Goal: Check status: Check status

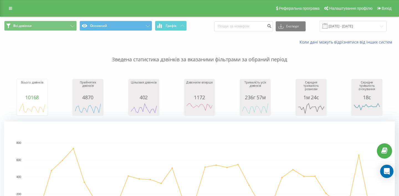
click at [366, 20] on div "Всі дзвінки Основний Графік Експорт .csv .xls .xlsx [DATE] - [DATE]" at bounding box center [199, 26] width 398 height 19
click at [361, 25] on input "[DATE] - [DATE]" at bounding box center [352, 26] width 67 height 11
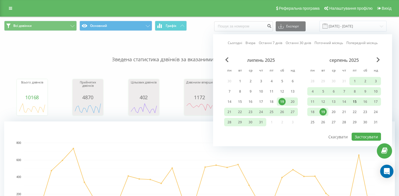
click at [353, 103] on div "15" at bounding box center [354, 101] width 7 height 7
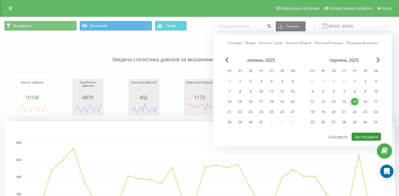
click at [364, 137] on button "Застосувати" at bounding box center [365, 137] width 29 height 8
type input "[DATE] - [DATE]"
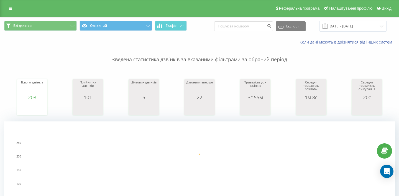
scroll to position [116, 0]
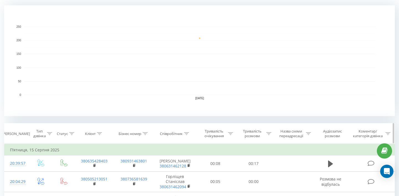
click at [183, 136] on th "Співробітник" at bounding box center [175, 133] width 43 height 20
click at [183, 133] on div "Співробітник" at bounding box center [174, 133] width 29 height 5
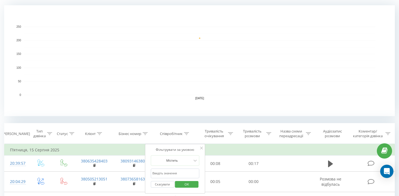
click at [171, 171] on input "text" at bounding box center [175, 173] width 49 height 10
type input "[PERSON_NAME]"
click at [189, 181] on span "OK" at bounding box center [187, 184] width 16 height 9
